Goal: Navigation & Orientation: Find specific page/section

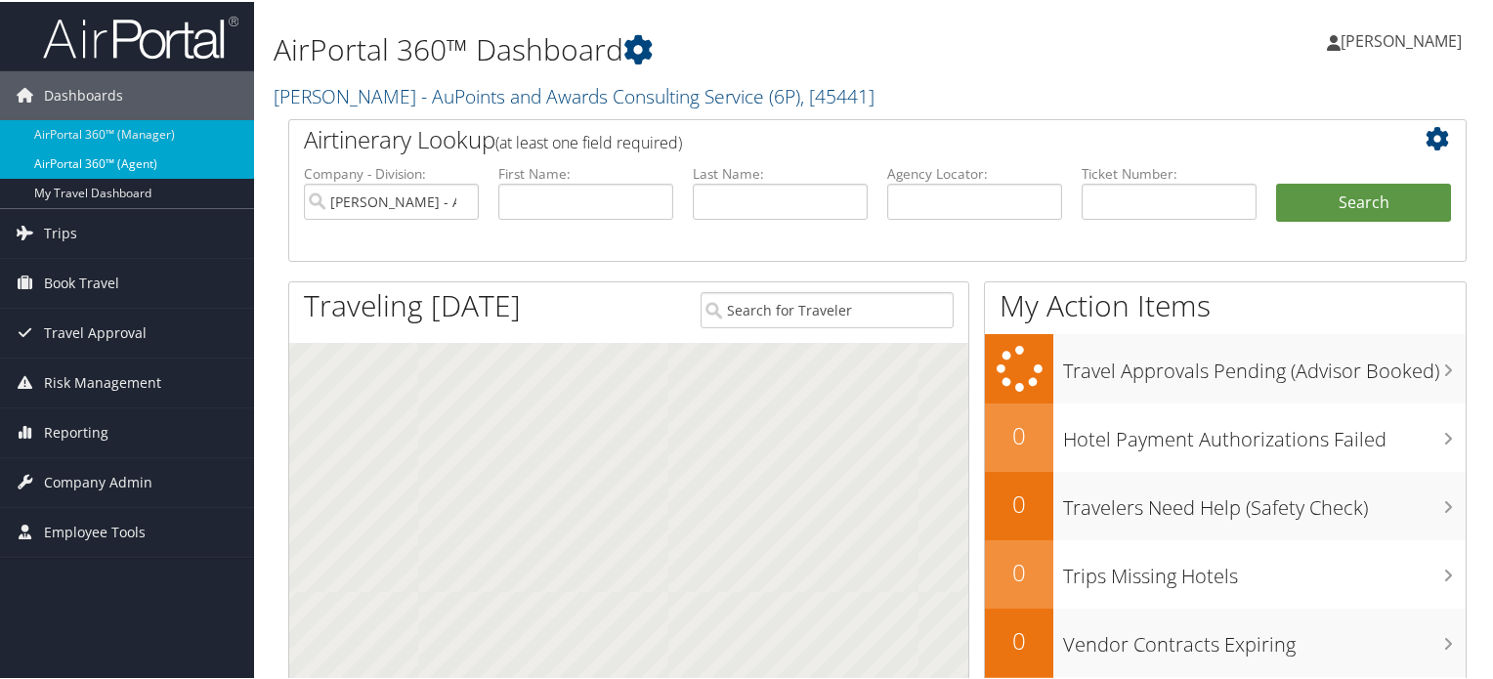
click at [162, 167] on link "AirPortal 360™ (Agent)" at bounding box center [127, 162] width 254 height 29
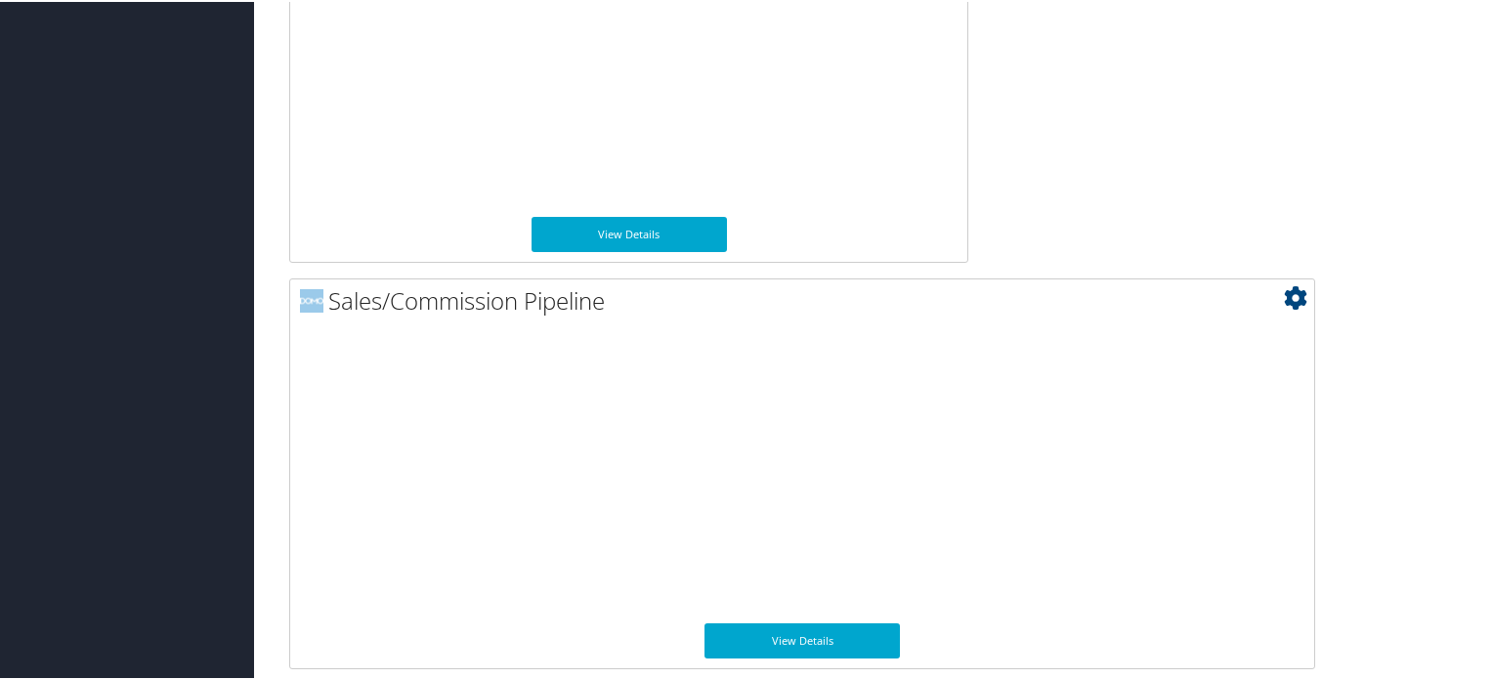
scroll to position [1567, 0]
click at [825, 645] on link "View Details" at bounding box center [801, 638] width 195 height 35
